Goal: Communication & Community: Answer question/provide support

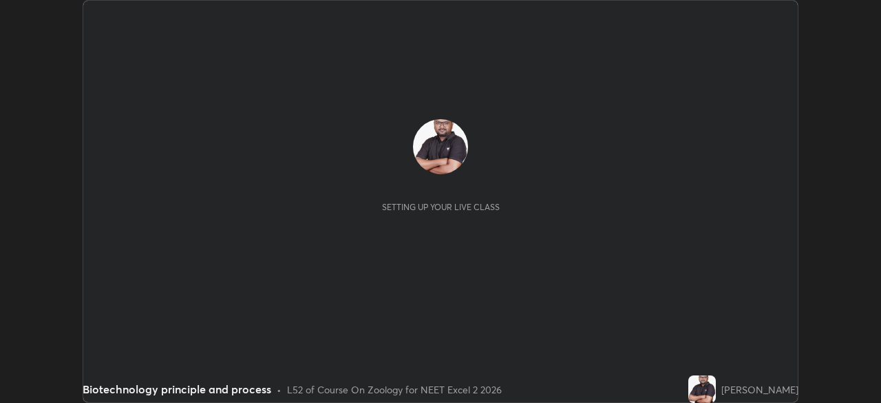
scroll to position [403, 880]
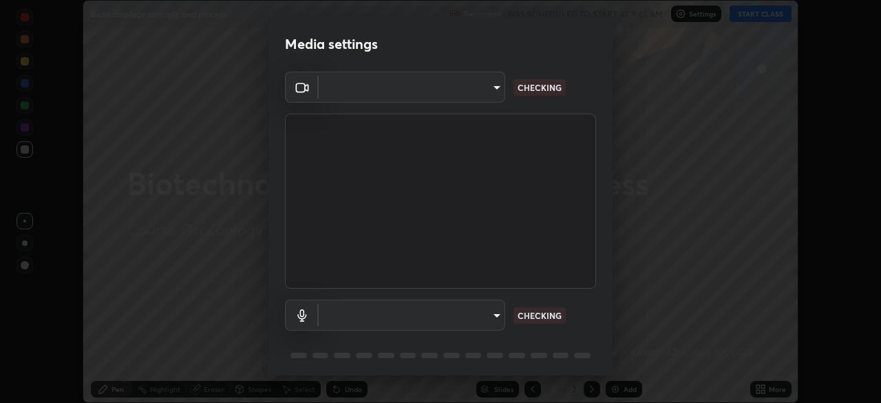
type input "f7a3972b1aa4ccc2bb278f1e0e3147348a18408e8ce32c2dd239d99c5c07823a"
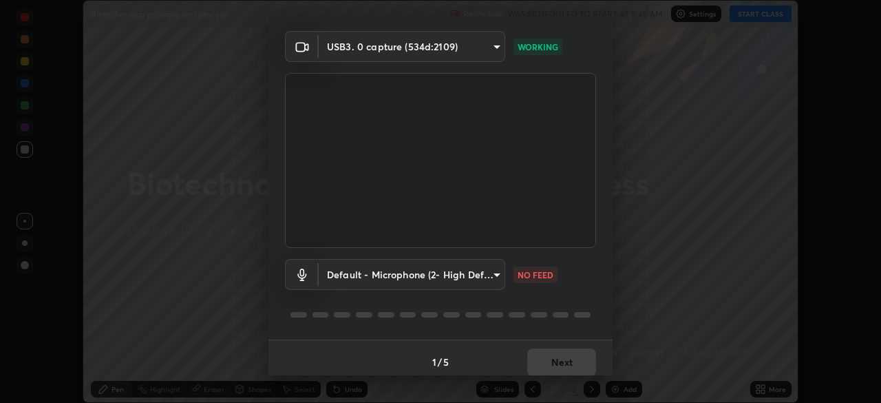
scroll to position [49, 0]
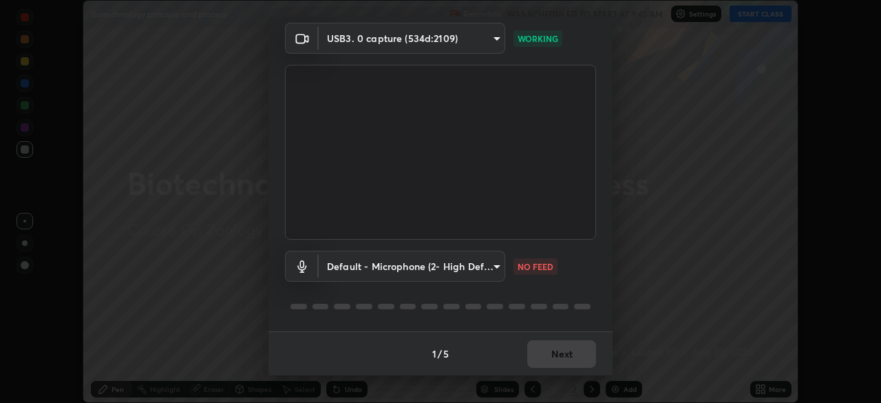
click at [480, 265] on body "Erase all Biotechnology principle and process Recording WAS SCHEDULED TO START …" at bounding box center [440, 201] width 881 height 403
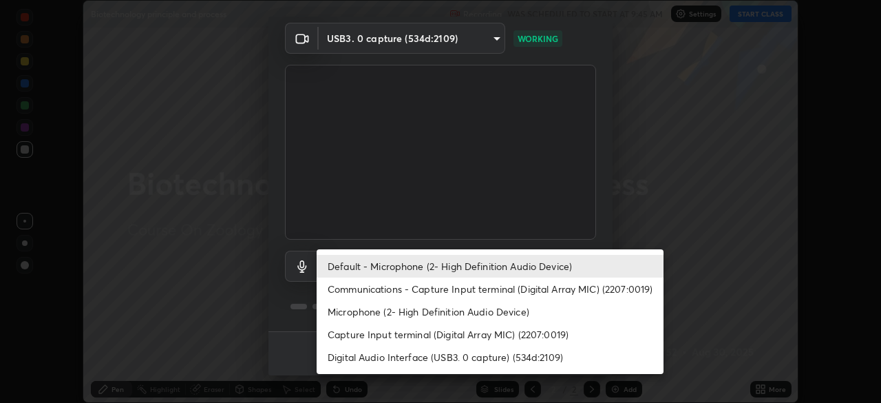
click at [488, 269] on li "Default - Microphone (2- High Definition Audio Device)" at bounding box center [490, 266] width 347 height 23
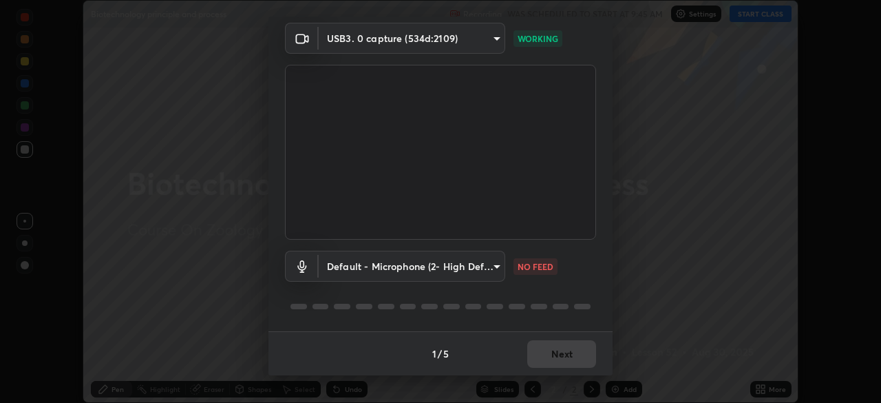
click at [482, 272] on body "Erase all Biotechnology principle and process Recording WAS SCHEDULED TO START …" at bounding box center [440, 201] width 881 height 403
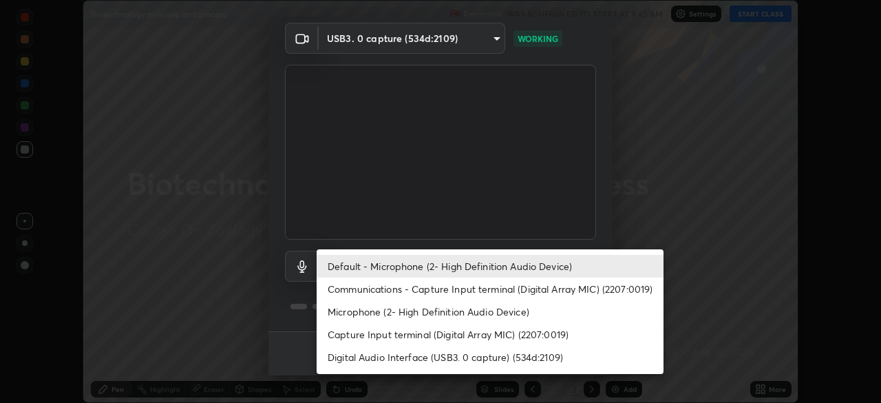
click at [488, 291] on li "Communications - Capture Input terminal (Digital Array MIC) (2207:0019)" at bounding box center [490, 288] width 347 height 23
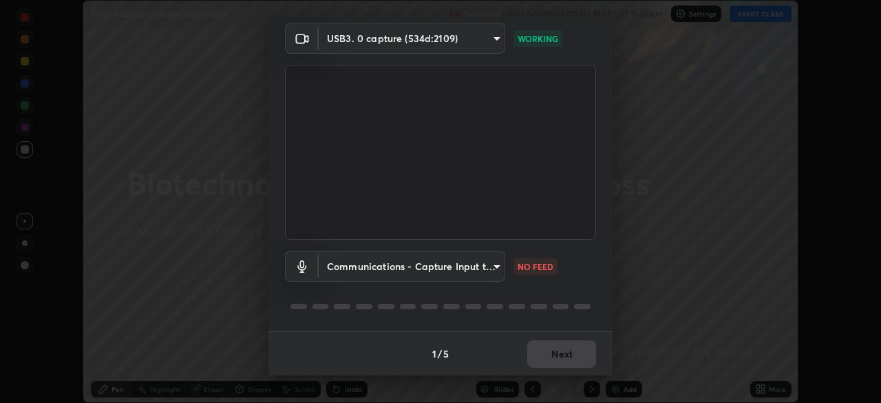
click at [480, 268] on body "Erase all Biotechnology principle and process Recording WAS SCHEDULED TO START …" at bounding box center [440, 201] width 881 height 403
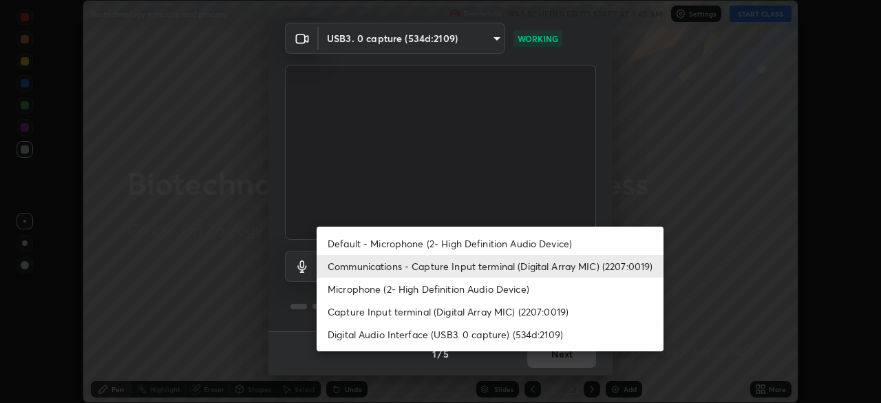
click at [491, 238] on li "Default - Microphone (2- High Definition Audio Device)" at bounding box center [490, 243] width 347 height 23
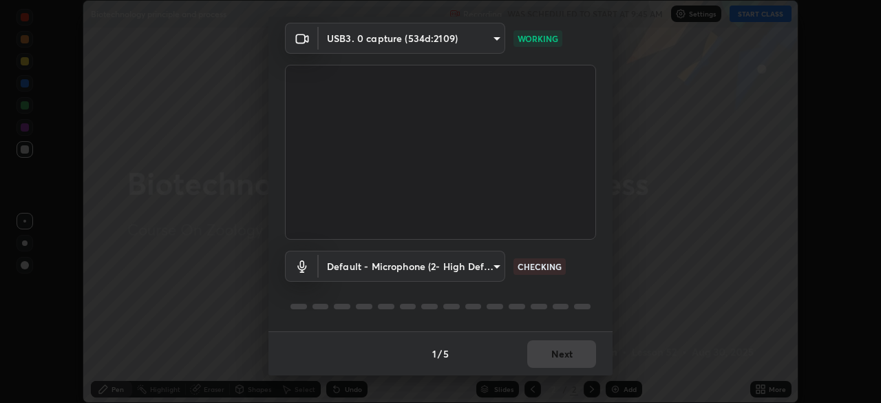
type input "default"
click at [569, 357] on button "Next" at bounding box center [561, 354] width 69 height 28
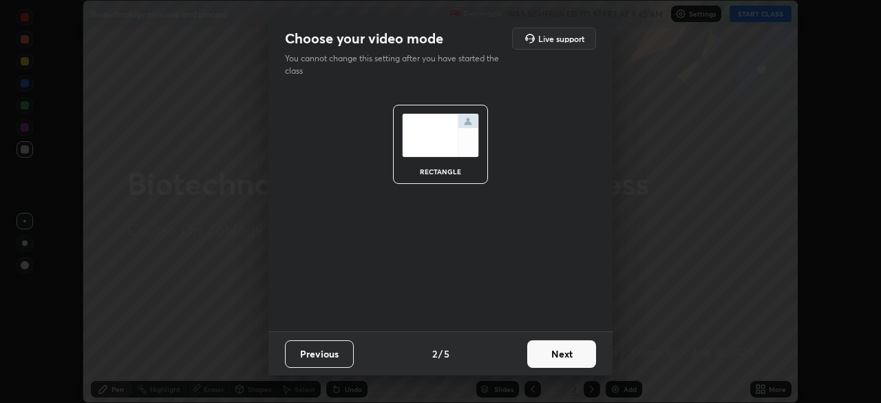
click at [571, 350] on button "Next" at bounding box center [561, 354] width 69 height 28
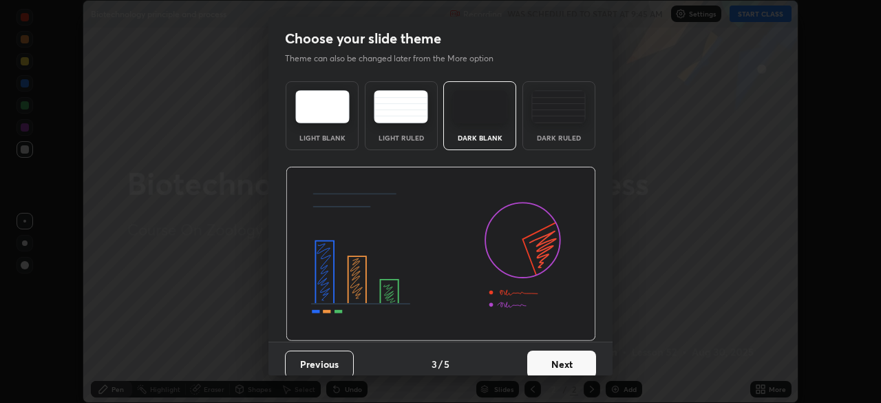
click at [562, 136] on div "Dark Ruled" at bounding box center [558, 137] width 55 height 7
click at [563, 360] on button "Next" at bounding box center [561, 364] width 69 height 28
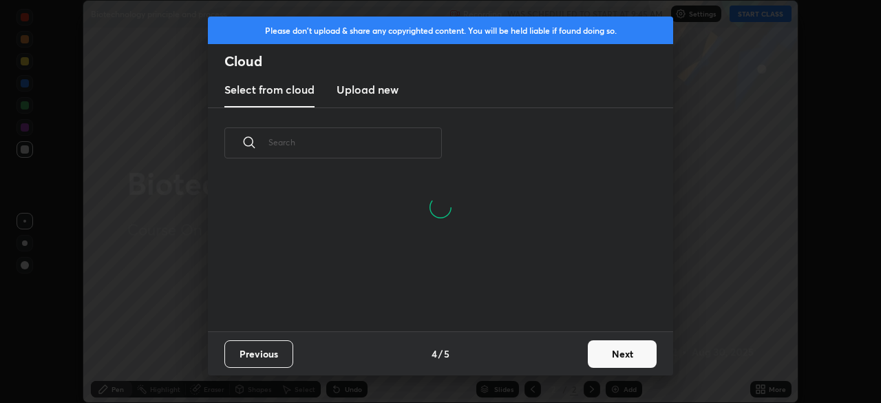
click at [602, 350] on button "Next" at bounding box center [622, 354] width 69 height 28
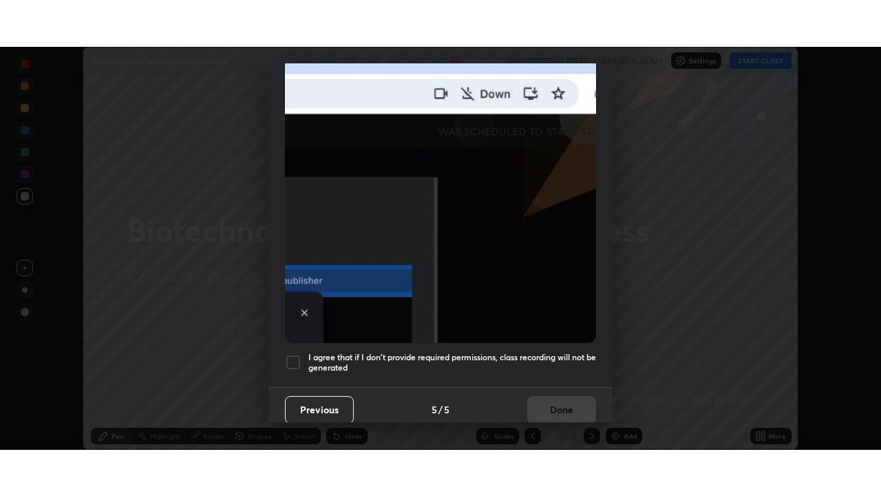
scroll to position [330, 0]
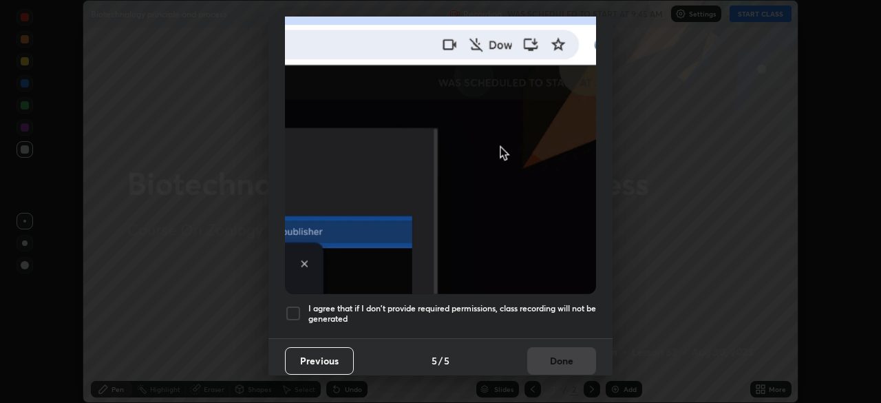
click at [453, 313] on h5 "I agree that if I don't provide required permissions, class recording will not …" at bounding box center [452, 313] width 288 height 21
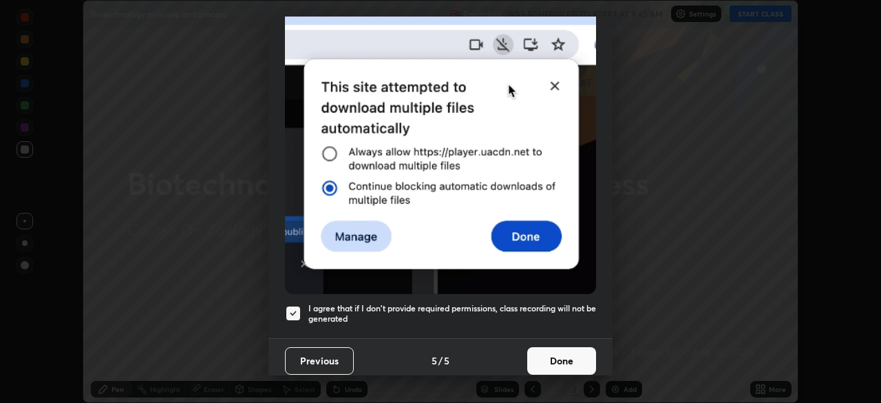
click at [551, 363] on button "Done" at bounding box center [561, 361] width 69 height 28
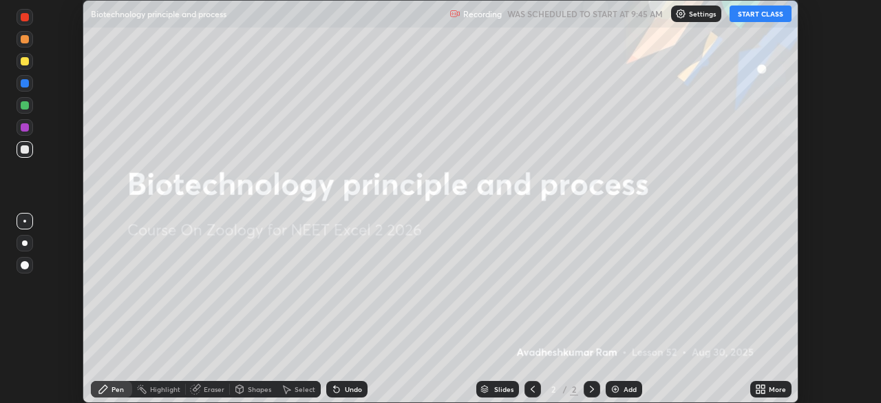
click at [761, 13] on button "START CLASS" at bounding box center [761, 14] width 62 height 17
click at [757, 15] on button "START CLASS" at bounding box center [761, 14] width 62 height 17
click at [757, 15] on button "End Class" at bounding box center [764, 14] width 56 height 17
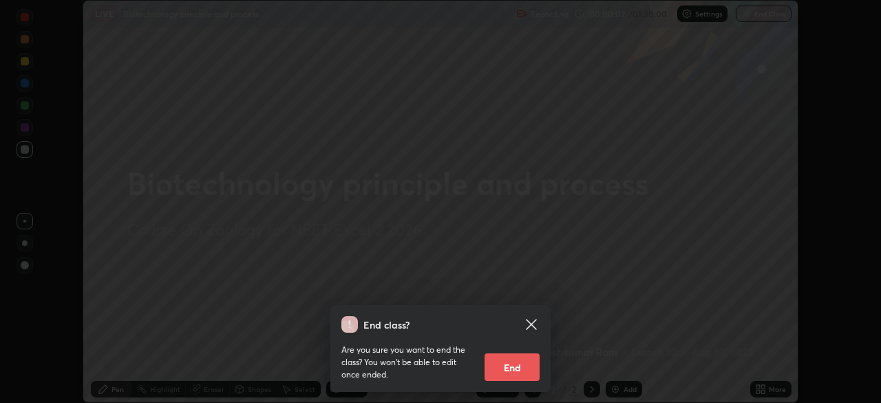
click at [531, 321] on icon at bounding box center [531, 324] width 17 height 17
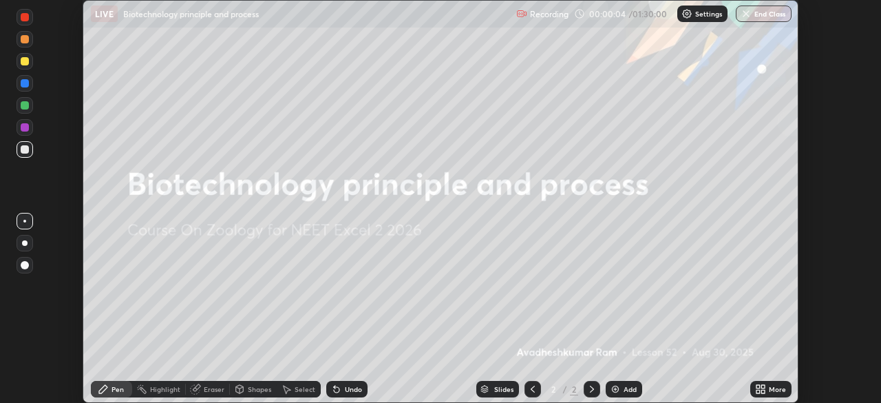
click at [763, 391] on icon at bounding box center [762, 391] width 3 height 3
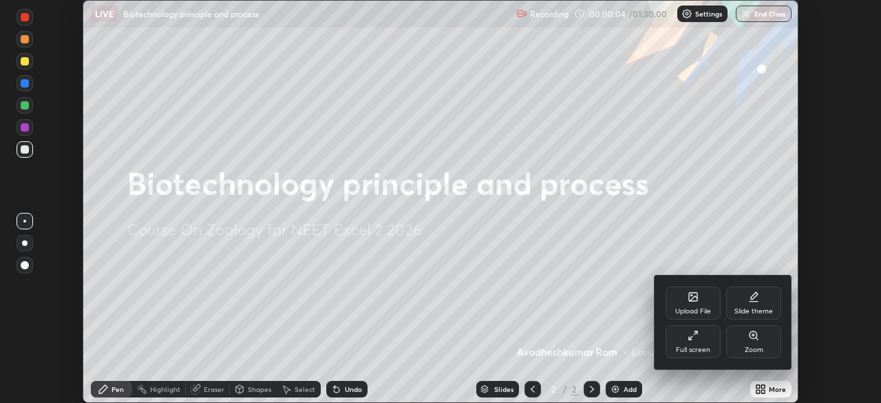
click at [694, 332] on icon at bounding box center [693, 335] width 11 height 11
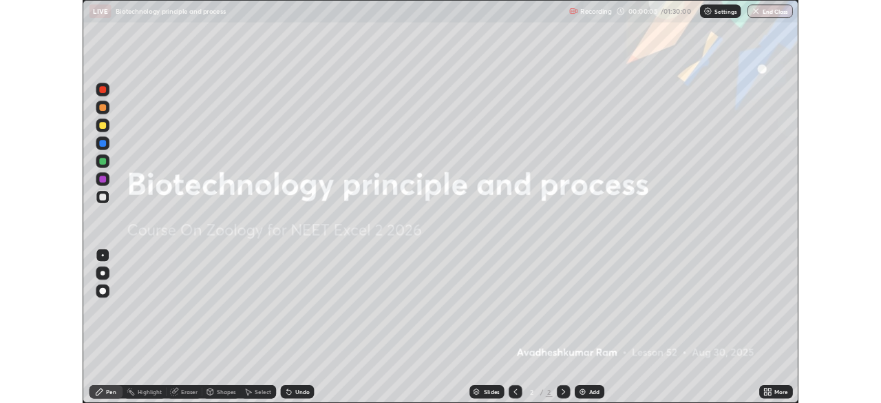
scroll to position [496, 881]
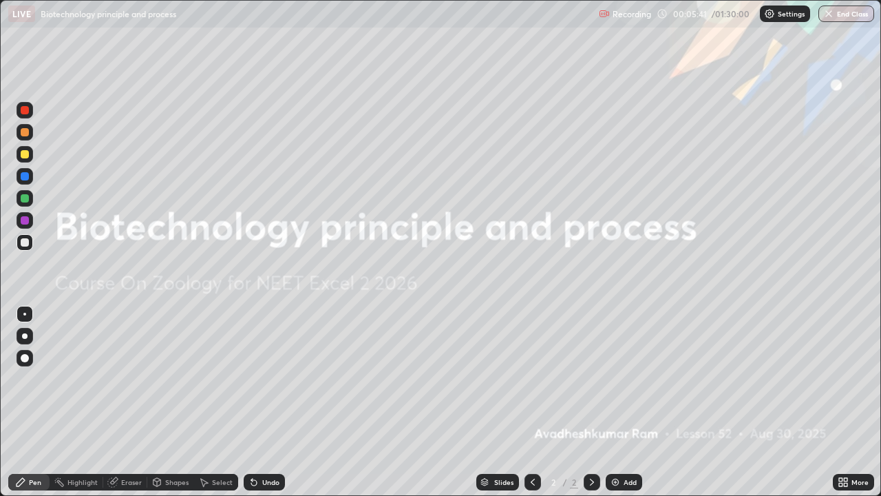
click at [620, 402] on img at bounding box center [615, 481] width 11 height 11
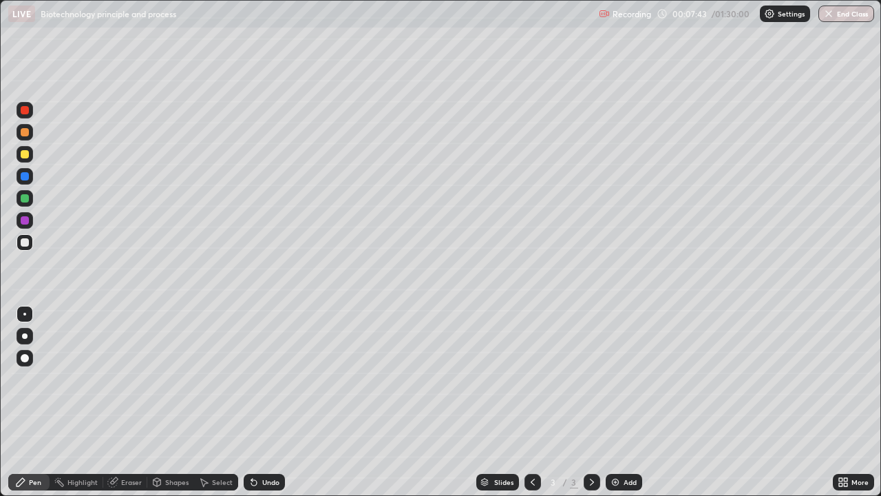
click at [129, 402] on div "Eraser" at bounding box center [131, 481] width 21 height 7
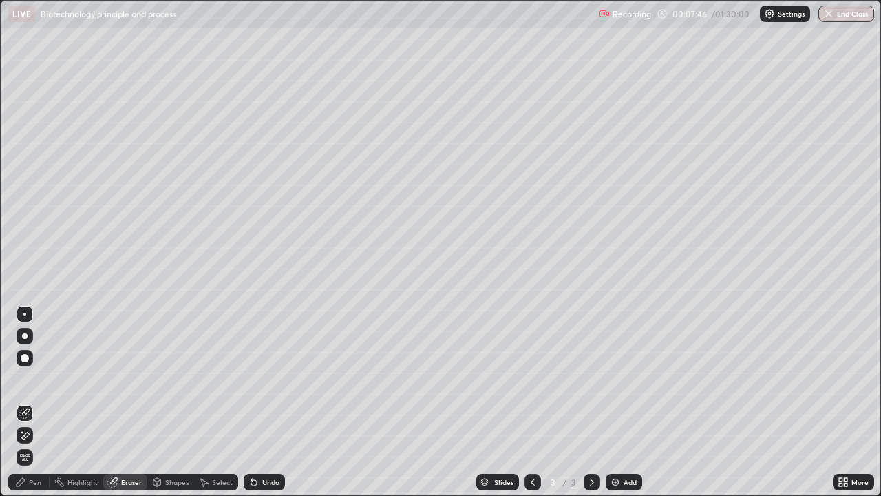
click at [32, 402] on div "Pen" at bounding box center [28, 482] width 41 height 17
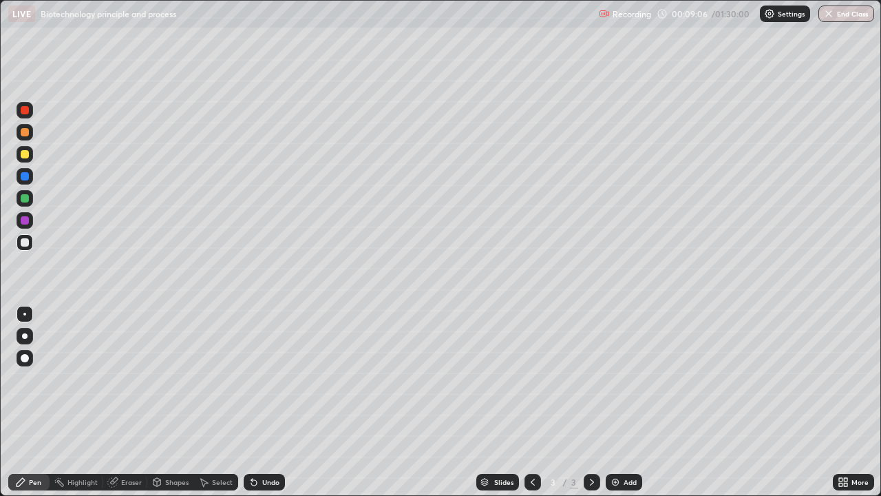
click at [27, 195] on div at bounding box center [25, 198] width 8 height 8
click at [266, 402] on div "Undo" at bounding box center [270, 481] width 17 height 7
click at [28, 244] on div at bounding box center [25, 242] width 8 height 8
click at [28, 201] on div at bounding box center [25, 198] width 8 height 8
click at [32, 240] on div at bounding box center [25, 242] width 17 height 17
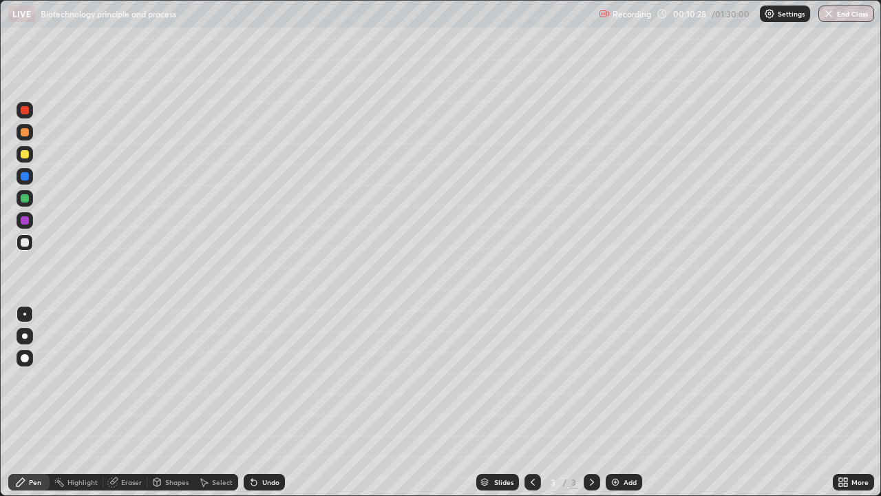
click at [268, 402] on div "Undo" at bounding box center [270, 481] width 17 height 7
click at [261, 402] on div "Undo" at bounding box center [264, 482] width 41 height 17
click at [23, 154] on div at bounding box center [25, 154] width 8 height 8
click at [27, 196] on div at bounding box center [25, 198] width 8 height 8
click at [31, 241] on div at bounding box center [25, 242] width 17 height 17
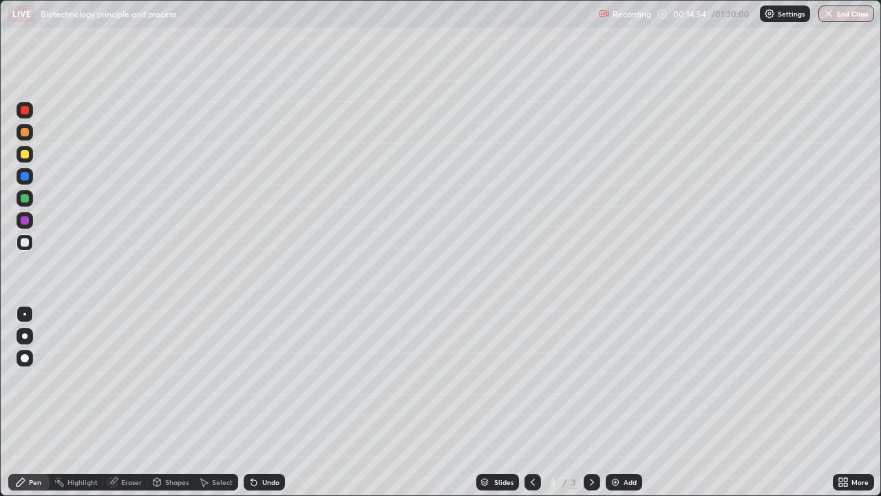
click at [28, 195] on div at bounding box center [25, 198] width 8 height 8
click at [28, 151] on div at bounding box center [25, 154] width 8 height 8
click at [28, 238] on div at bounding box center [25, 242] width 17 height 17
click at [119, 402] on div "Eraser" at bounding box center [125, 482] width 44 height 17
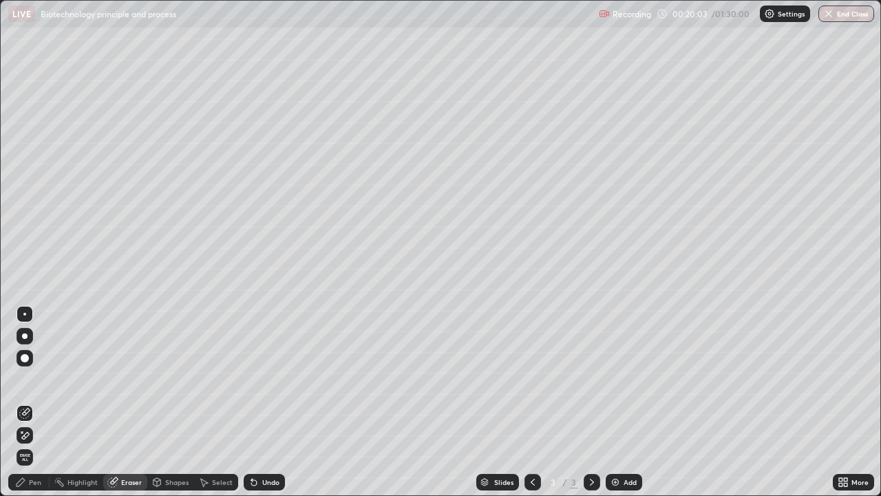
click at [17, 402] on icon at bounding box center [20, 481] width 11 height 11
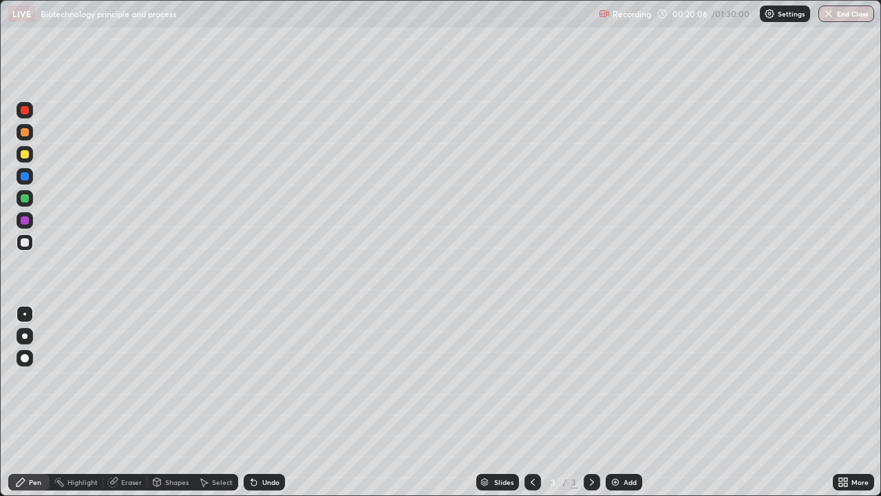
click at [265, 402] on div "Undo" at bounding box center [270, 481] width 17 height 7
click at [616, 402] on img at bounding box center [615, 481] width 11 height 11
click at [263, 402] on div "Undo" at bounding box center [270, 481] width 17 height 7
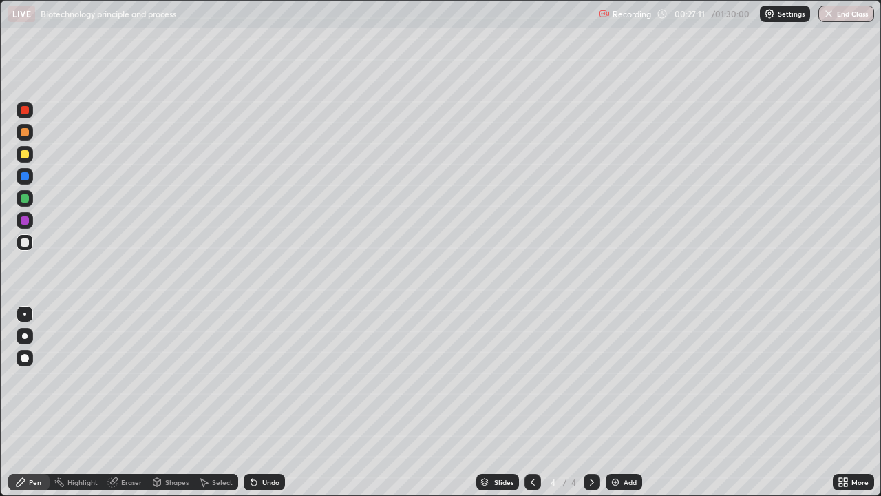
click at [266, 402] on div "Undo" at bounding box center [270, 481] width 17 height 7
click at [268, 402] on div "Undo" at bounding box center [270, 481] width 17 height 7
click at [260, 402] on div "Undo" at bounding box center [264, 482] width 41 height 17
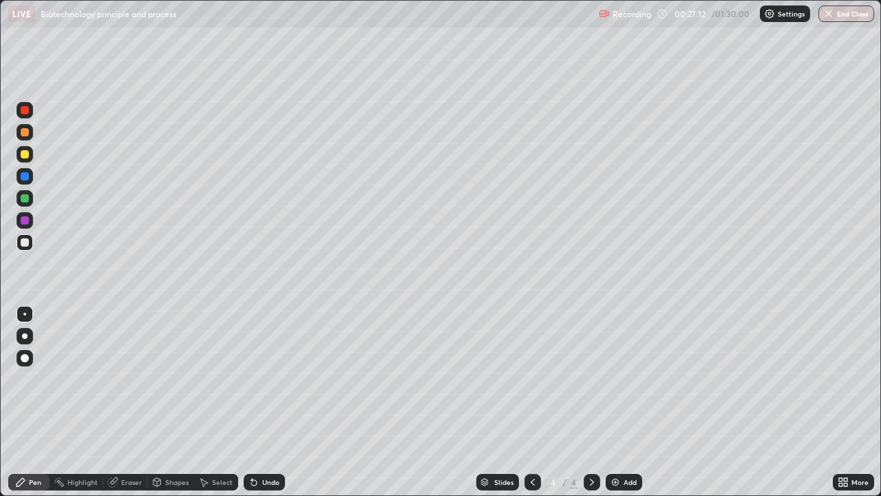
click at [254, 402] on icon at bounding box center [254, 481] width 11 height 11
click at [24, 199] on div at bounding box center [25, 198] width 8 height 8
click at [25, 245] on div at bounding box center [25, 242] width 8 height 8
click at [266, 402] on div "Undo" at bounding box center [270, 481] width 17 height 7
click at [25, 200] on div at bounding box center [25, 198] width 8 height 8
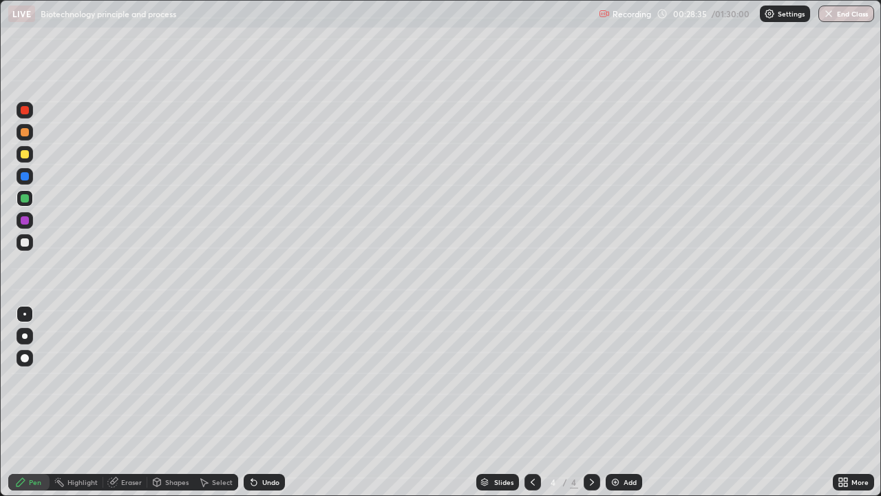
click at [23, 196] on div at bounding box center [25, 198] width 8 height 8
click at [23, 245] on div at bounding box center [25, 242] width 8 height 8
click at [25, 196] on div at bounding box center [25, 198] width 8 height 8
click at [26, 246] on div at bounding box center [25, 242] width 8 height 8
click at [117, 402] on icon at bounding box center [114, 480] width 8 height 7
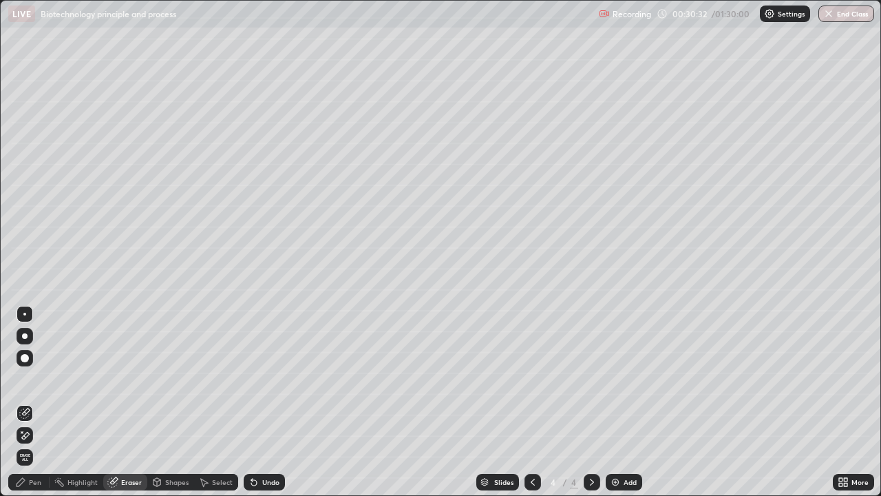
click at [27, 402] on div "Pen" at bounding box center [28, 482] width 41 height 17
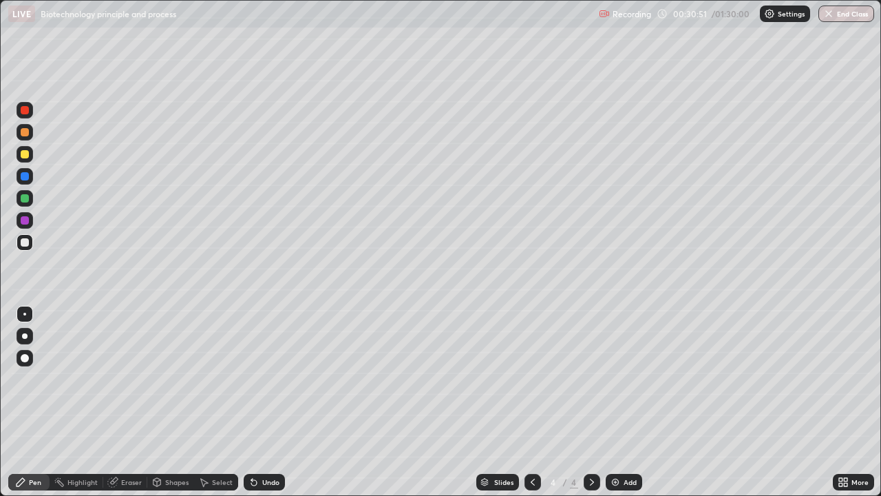
click at [265, 402] on div "Undo" at bounding box center [270, 481] width 17 height 7
click at [263, 402] on div "Undo" at bounding box center [270, 481] width 17 height 7
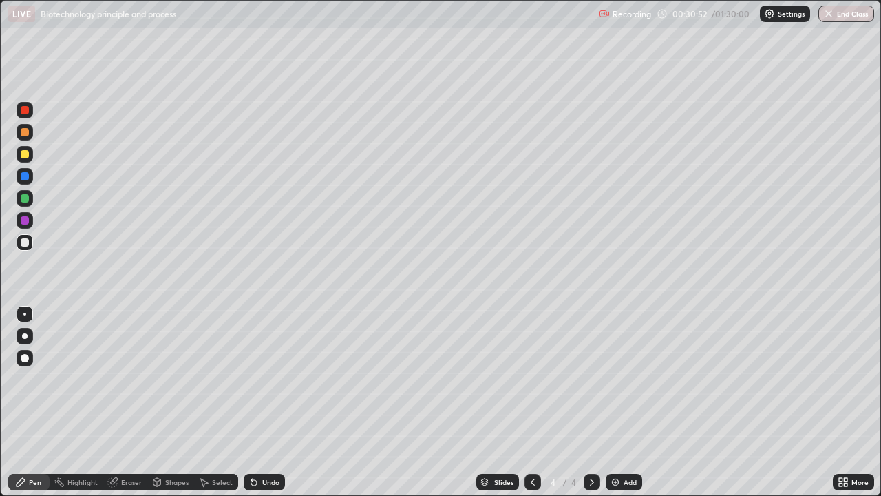
click at [263, 402] on div "Undo" at bounding box center [270, 481] width 17 height 7
click at [254, 402] on div "Undo" at bounding box center [264, 482] width 41 height 17
click at [260, 402] on div "Undo" at bounding box center [264, 482] width 41 height 17
click at [28, 160] on div at bounding box center [25, 154] width 17 height 17
click at [620, 402] on img at bounding box center [615, 481] width 11 height 11
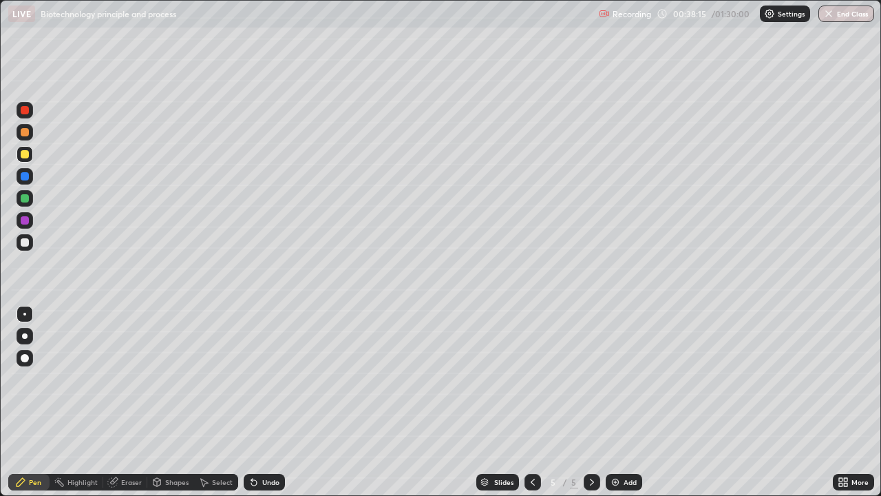
click at [24, 242] on div at bounding box center [25, 242] width 8 height 8
click at [264, 402] on div "Undo" at bounding box center [264, 482] width 41 height 17
click at [263, 402] on div "Undo" at bounding box center [264, 482] width 41 height 17
click at [264, 402] on div "Undo" at bounding box center [264, 482] width 41 height 17
click at [260, 402] on div "Undo" at bounding box center [264, 482] width 41 height 17
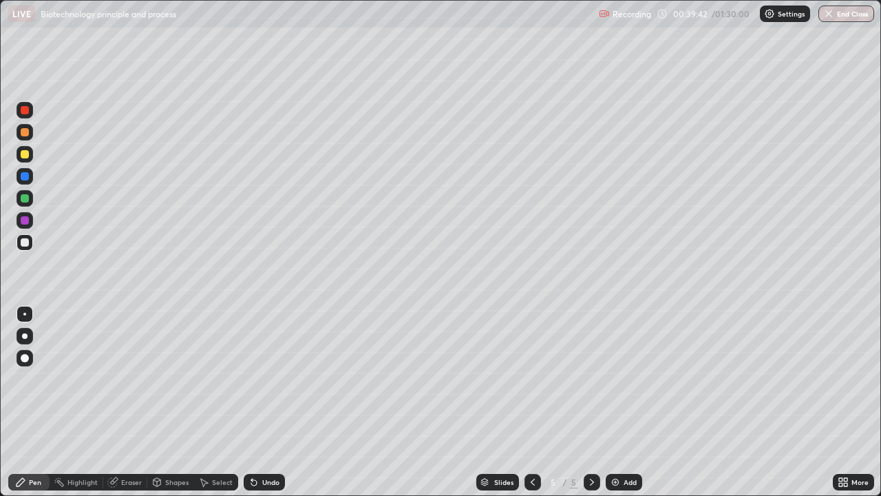
click at [25, 154] on div at bounding box center [25, 154] width 8 height 8
click at [25, 198] on div at bounding box center [25, 198] width 8 height 8
click at [28, 242] on div at bounding box center [25, 242] width 8 height 8
click at [28, 244] on div at bounding box center [25, 242] width 8 height 8
click at [257, 402] on icon at bounding box center [254, 481] width 11 height 11
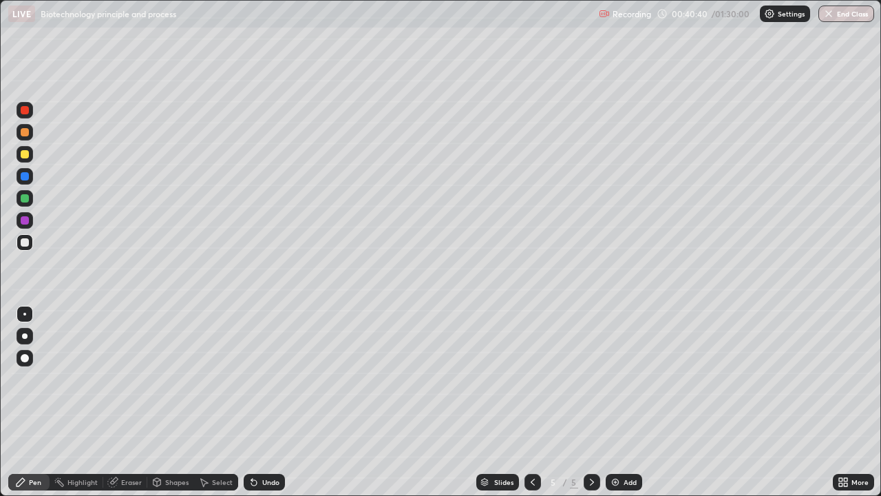
click at [23, 195] on div at bounding box center [25, 198] width 8 height 8
click at [25, 133] on div at bounding box center [25, 132] width 8 height 8
click at [25, 156] on div at bounding box center [25, 154] width 8 height 8
click at [25, 220] on div at bounding box center [25, 220] width 8 height 8
click at [25, 314] on div at bounding box center [24, 314] width 3 height 3
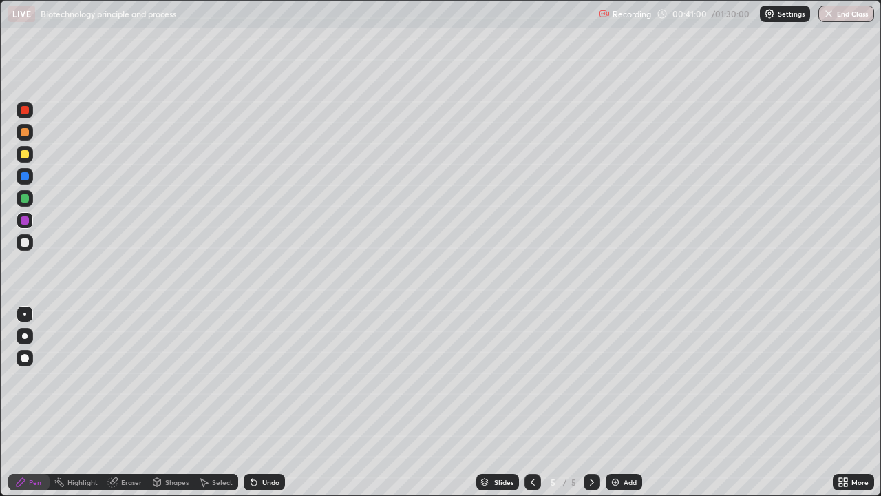
click at [23, 245] on div at bounding box center [25, 242] width 8 height 8
click at [264, 402] on div "Undo" at bounding box center [270, 481] width 17 height 7
click at [24, 155] on div at bounding box center [25, 154] width 8 height 8
click at [22, 240] on div at bounding box center [25, 242] width 8 height 8
click at [23, 201] on div at bounding box center [25, 198] width 8 height 8
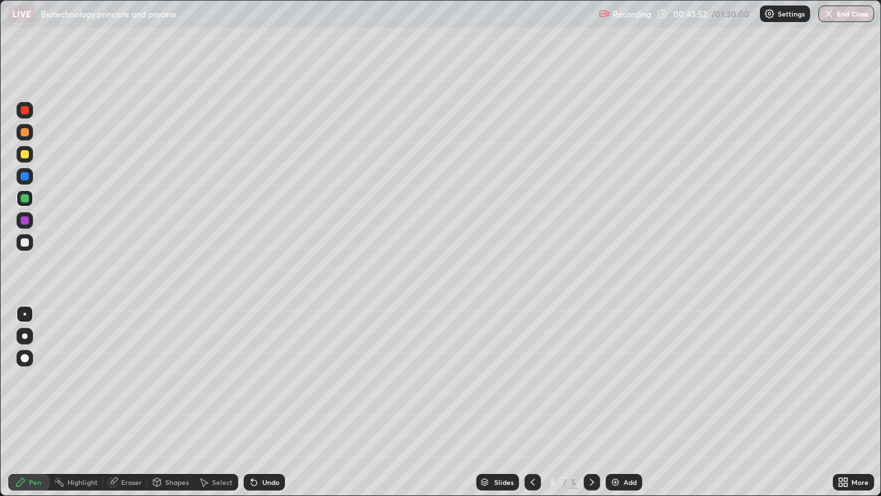
click at [266, 402] on div "Undo" at bounding box center [270, 481] width 17 height 7
click at [264, 402] on div "Undo" at bounding box center [270, 481] width 17 height 7
click at [258, 402] on div "Undo" at bounding box center [264, 482] width 41 height 17
click at [23, 156] on div at bounding box center [25, 154] width 8 height 8
click at [27, 243] on div at bounding box center [25, 242] width 8 height 8
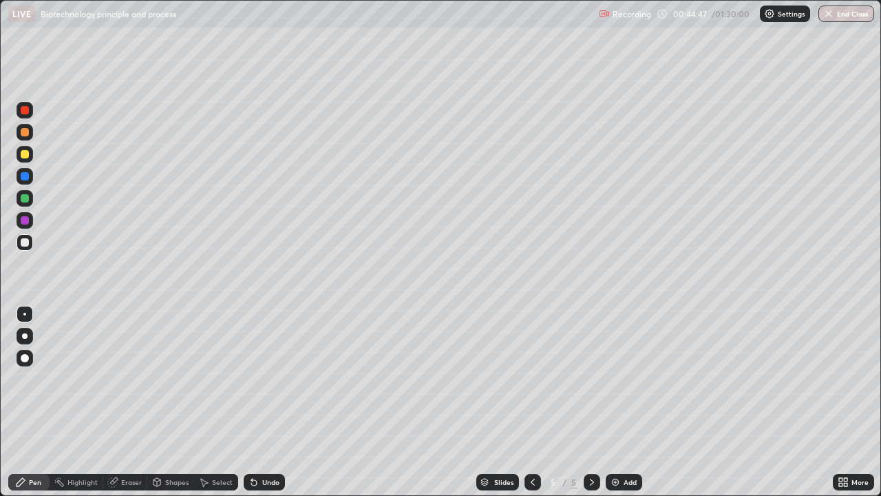
click at [255, 402] on div "Undo" at bounding box center [264, 482] width 41 height 17
click at [251, 402] on icon at bounding box center [251, 478] width 1 height 1
click at [253, 402] on div "Undo" at bounding box center [264, 482] width 41 height 17
click at [624, 402] on div "Add" at bounding box center [630, 481] width 13 height 7
click at [25, 239] on div at bounding box center [25, 242] width 8 height 8
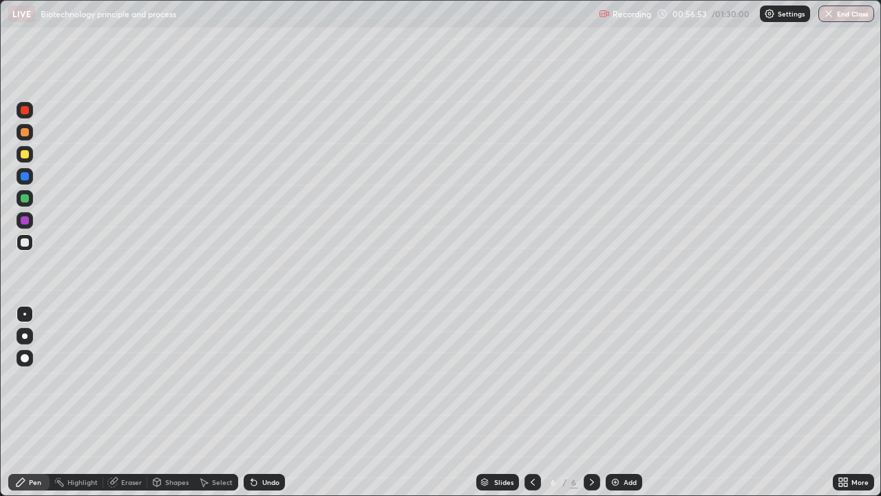
click at [25, 198] on div at bounding box center [25, 198] width 8 height 8
click at [619, 402] on img at bounding box center [615, 481] width 11 height 11
click at [257, 402] on icon at bounding box center [254, 481] width 11 height 11
click at [22, 154] on div at bounding box center [25, 154] width 8 height 8
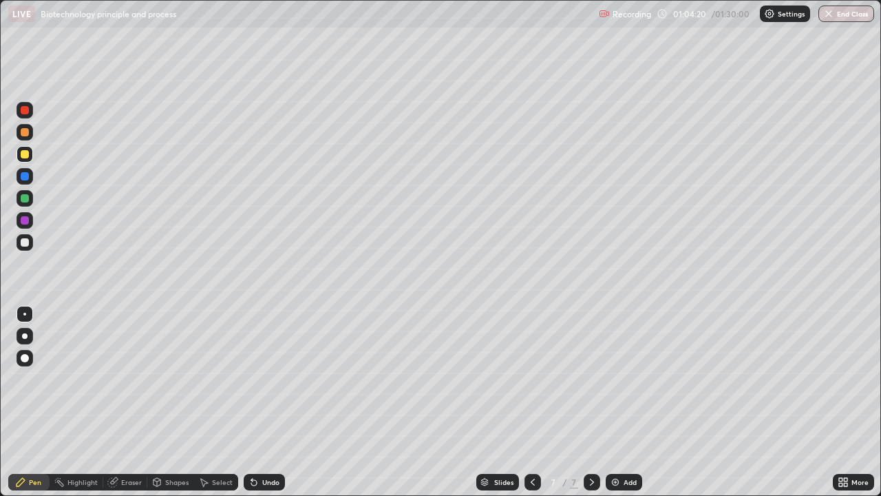
click at [19, 240] on div at bounding box center [25, 242] width 17 height 17
click at [24, 154] on div at bounding box center [25, 154] width 8 height 8
click at [24, 241] on div at bounding box center [25, 242] width 8 height 8
click at [123, 402] on div "Eraser" at bounding box center [131, 481] width 21 height 7
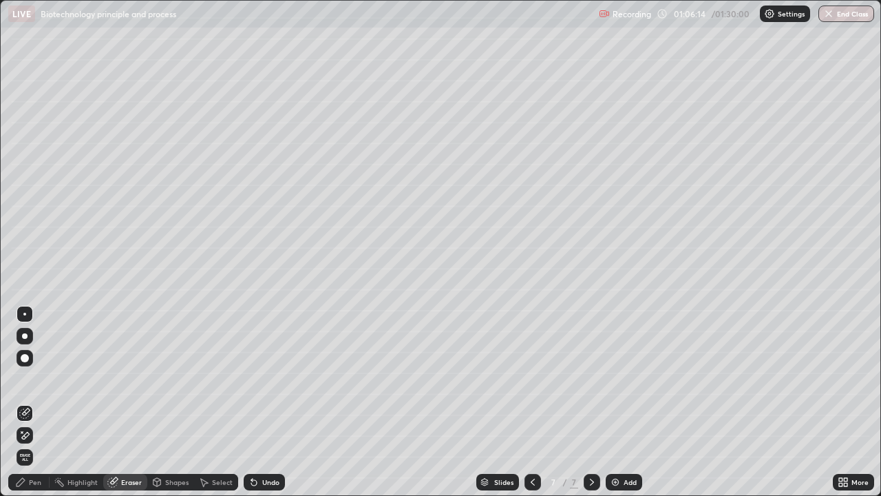
click at [31, 402] on div "Pen" at bounding box center [35, 481] width 12 height 7
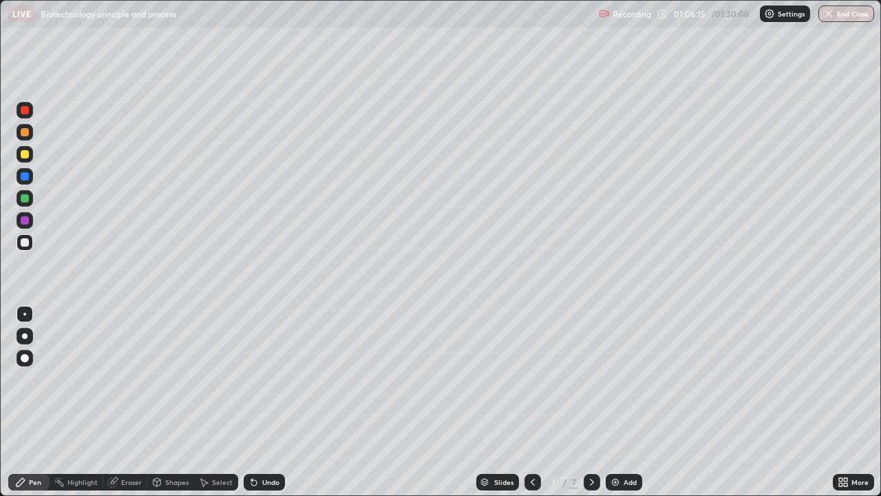
click at [24, 153] on div at bounding box center [25, 154] width 8 height 8
click at [28, 241] on div at bounding box center [25, 242] width 8 height 8
click at [24, 153] on div at bounding box center [25, 154] width 8 height 8
click at [265, 402] on div "Undo" at bounding box center [270, 481] width 17 height 7
click at [25, 235] on div at bounding box center [25, 242] width 17 height 17
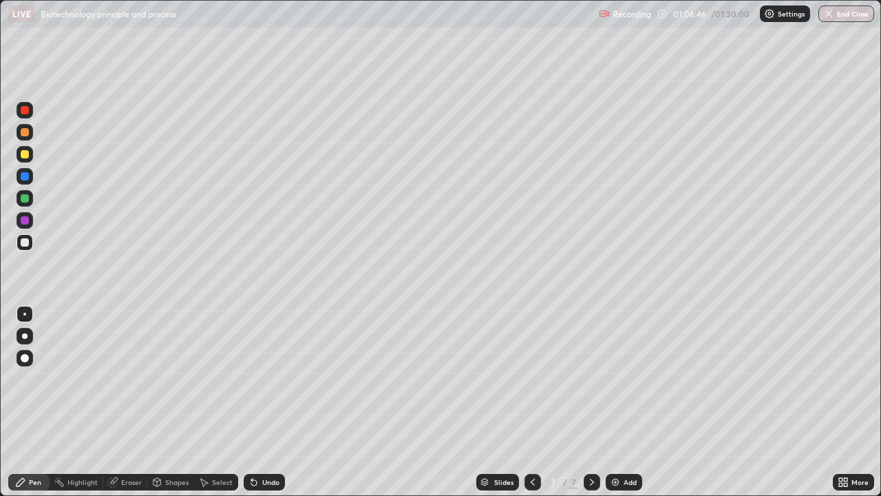
click at [265, 402] on div "Undo" at bounding box center [270, 481] width 17 height 7
click at [266, 402] on div "Undo" at bounding box center [264, 482] width 41 height 17
click at [268, 402] on div "Undo" at bounding box center [270, 481] width 17 height 7
click at [267, 402] on div "Undo" at bounding box center [270, 481] width 17 height 7
click at [269, 402] on div "Undo" at bounding box center [270, 481] width 17 height 7
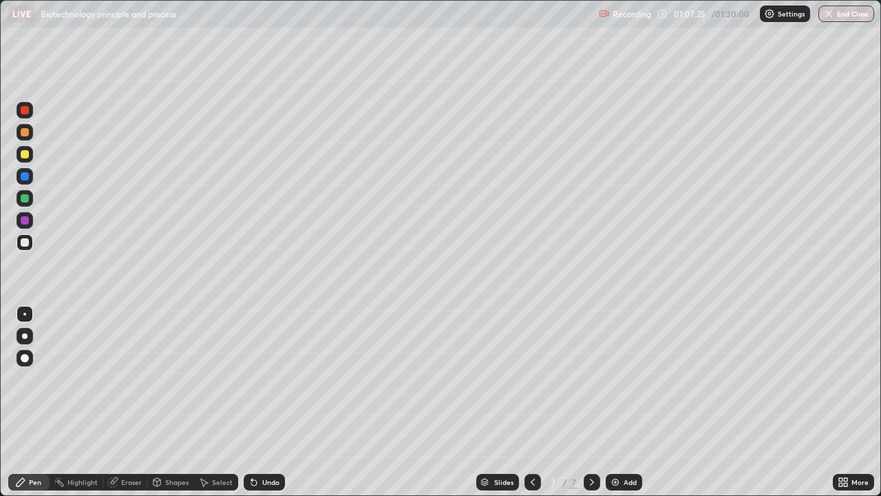
click at [263, 402] on div "Undo" at bounding box center [270, 481] width 17 height 7
click at [267, 402] on div "Undo" at bounding box center [270, 481] width 17 height 7
click at [264, 402] on div "Undo" at bounding box center [270, 481] width 17 height 7
click at [265, 402] on div "Undo" at bounding box center [270, 481] width 17 height 7
click at [27, 153] on div at bounding box center [25, 154] width 8 height 8
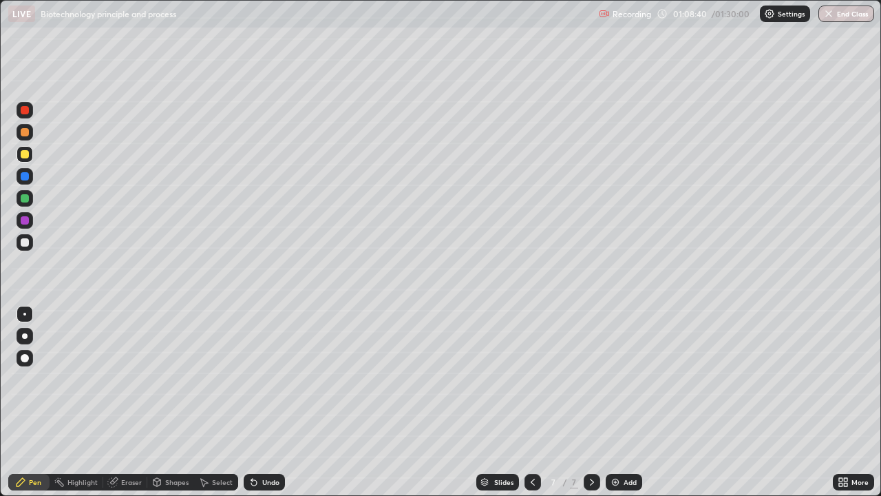
click at [257, 402] on icon at bounding box center [254, 481] width 11 height 11
click at [263, 402] on div "Undo" at bounding box center [270, 481] width 17 height 7
click at [121, 402] on div "Eraser" at bounding box center [131, 481] width 21 height 7
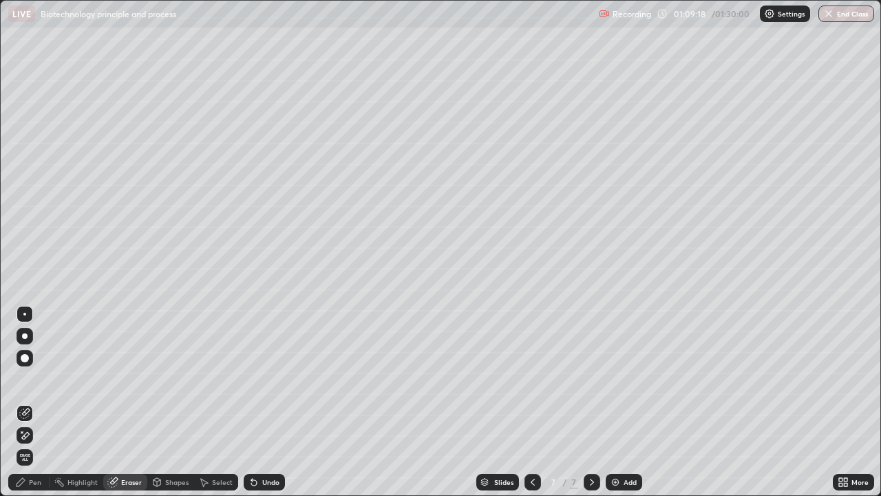
click at [27, 402] on div "Pen" at bounding box center [28, 482] width 41 height 17
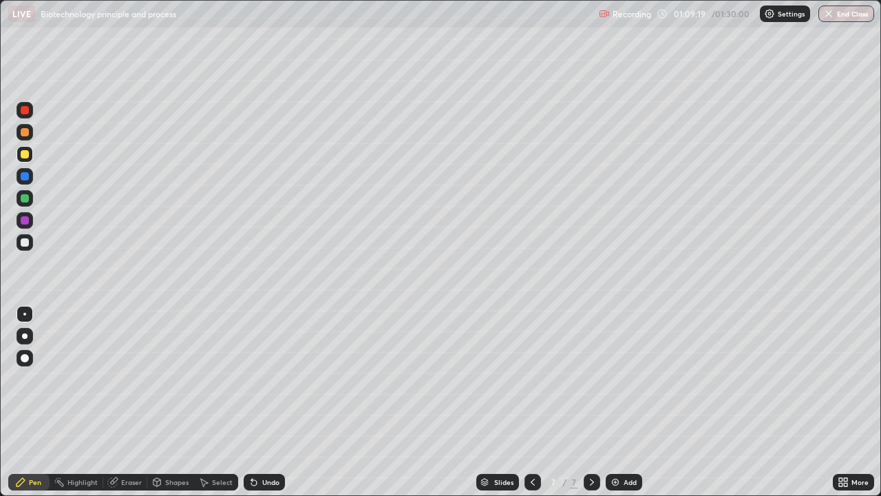
click at [30, 154] on div at bounding box center [25, 154] width 17 height 17
click at [840, 402] on icon at bounding box center [843, 481] width 11 height 11
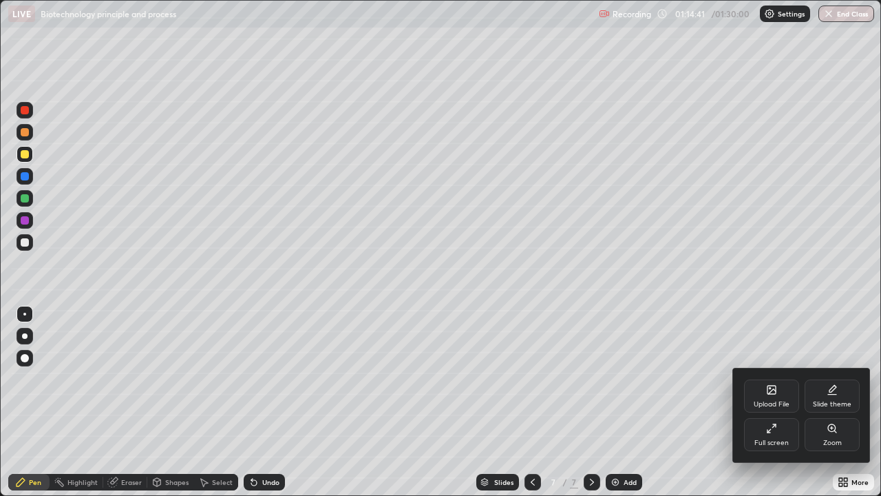
click at [762, 402] on div "Full screen" at bounding box center [771, 434] width 55 height 33
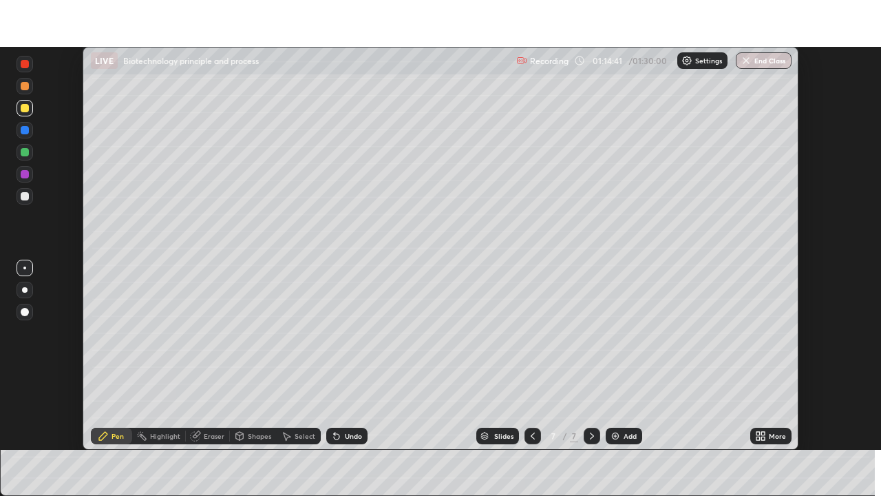
scroll to position [68434, 67956]
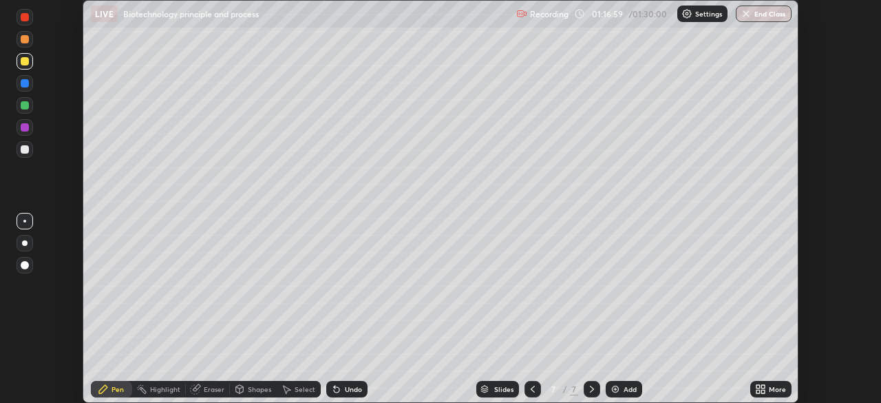
click at [757, 390] on icon at bounding box center [758, 391] width 3 height 3
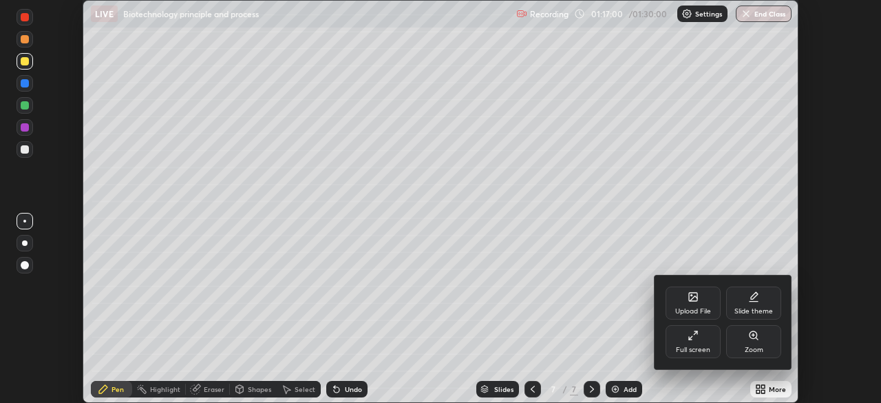
click at [692, 337] on icon at bounding box center [693, 335] width 11 height 11
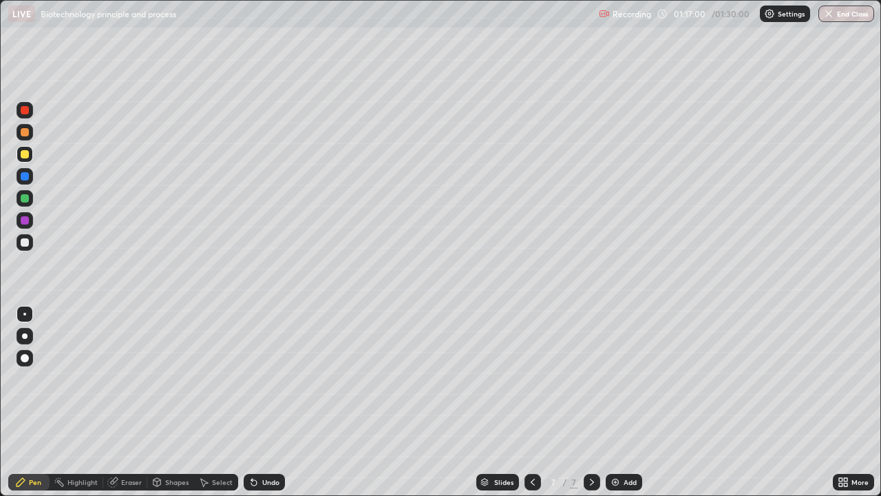
scroll to position [496, 881]
click at [616, 402] on div "Add" at bounding box center [624, 482] width 36 height 17
click at [24, 240] on div at bounding box center [25, 242] width 8 height 8
click at [259, 402] on div "Undo" at bounding box center [264, 482] width 41 height 17
click at [836, 17] on button "End Class" at bounding box center [846, 14] width 56 height 17
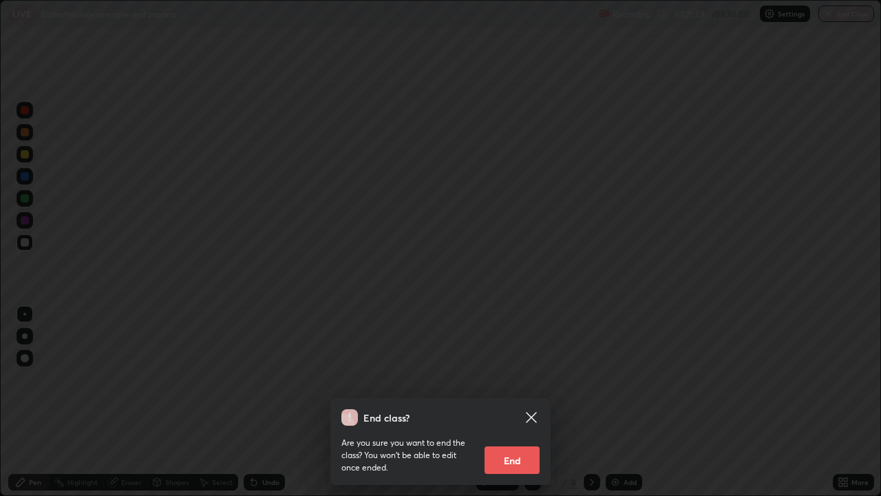
click at [508, 402] on button "End" at bounding box center [512, 460] width 55 height 28
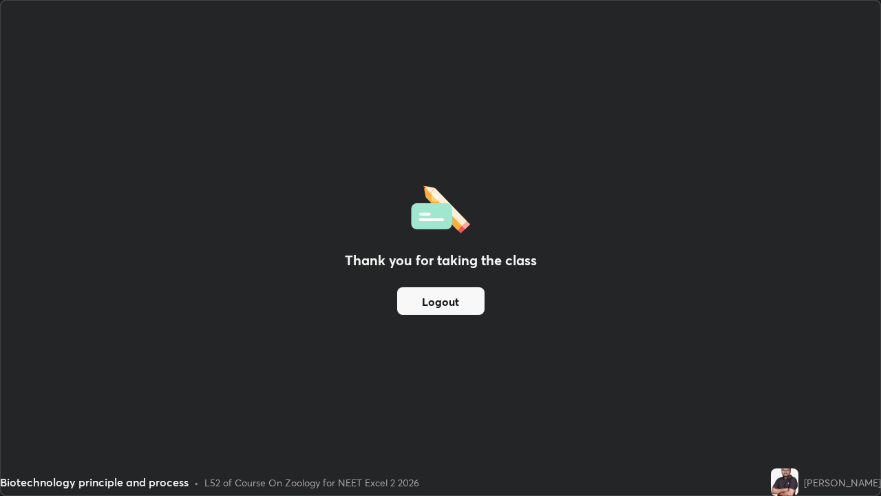
click at [447, 293] on button "Logout" at bounding box center [440, 301] width 87 height 28
